Goal: Find contact information: Find contact information

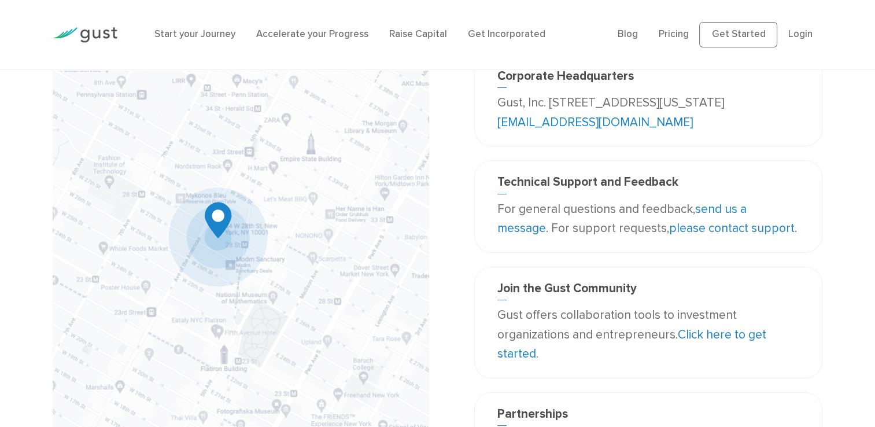
scroll to position [91, 0]
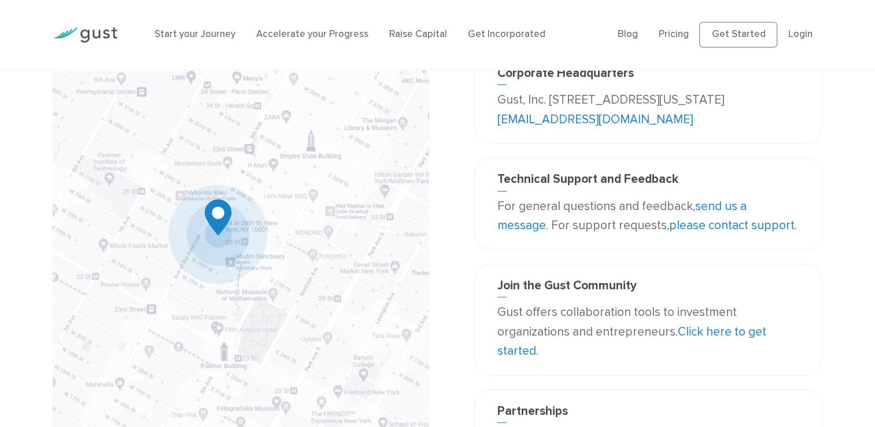
click at [691, 333] on link "Click here to get started" at bounding box center [631, 341] width 269 height 34
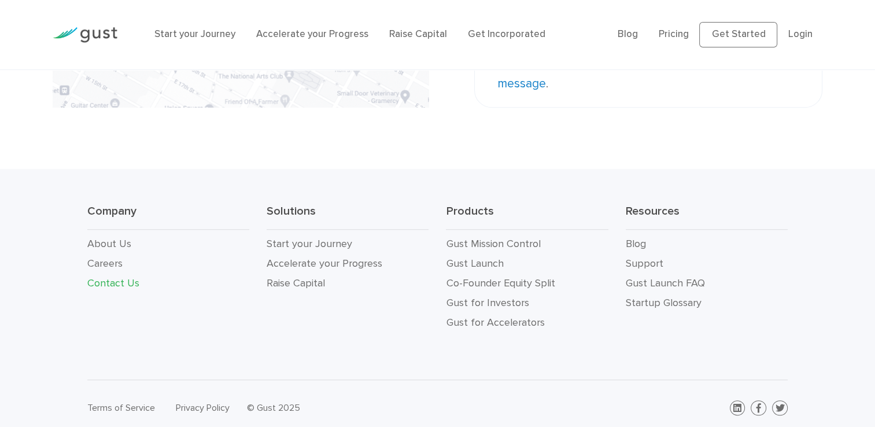
click at [126, 274] on li "Contact Us" at bounding box center [168, 284] width 162 height 20
click at [120, 279] on link "Contact Us" at bounding box center [113, 283] width 52 height 12
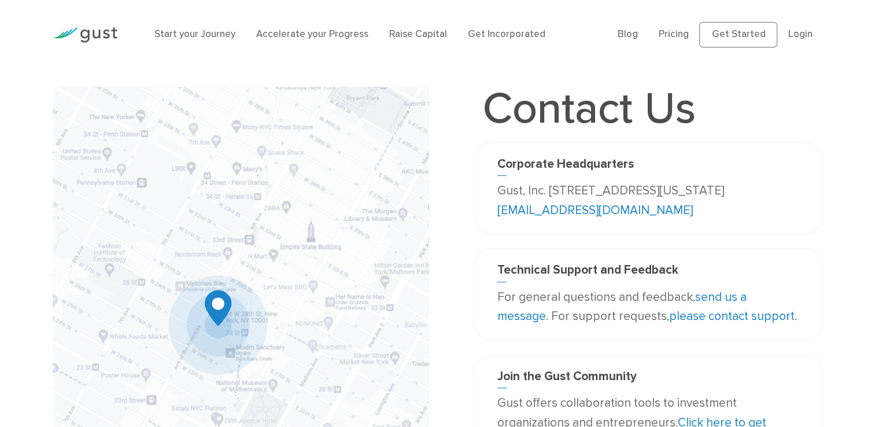
drag, startPoint x: 644, startPoint y: 207, endPoint x: 560, endPoint y: 211, distance: 83.4
drag, startPoint x: 560, startPoint y: 211, endPoint x: 840, endPoint y: 219, distance: 279.5
click at [840, 219] on div "Contact Us Corporate Headquarters Gust, Inc. [STREET_ADDRESS][US_STATE] [EMAIL_…" at bounding box center [437, 336] width 875 height 499
drag, startPoint x: 644, startPoint y: 220, endPoint x: 555, endPoint y: 208, distance: 90.0
click at [555, 208] on div "Corporate Headquarters Gust, Inc. [STREET_ADDRESS][US_STATE] [EMAIL_ADDRESS][DO…" at bounding box center [648, 188] width 349 height 92
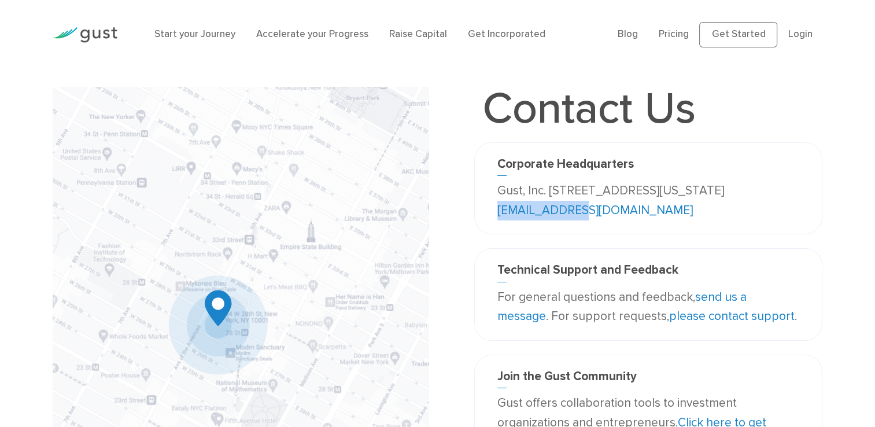
drag, startPoint x: 555, startPoint y: 208, endPoint x: 604, endPoint y: 212, distance: 48.7
click at [604, 212] on link "[EMAIL_ADDRESS][DOMAIN_NAME]" at bounding box center [594, 210] width 195 height 14
copy link "[EMAIL_ADDRESS][DOMAIN_NAME]"
